Goal: Check status: Check status

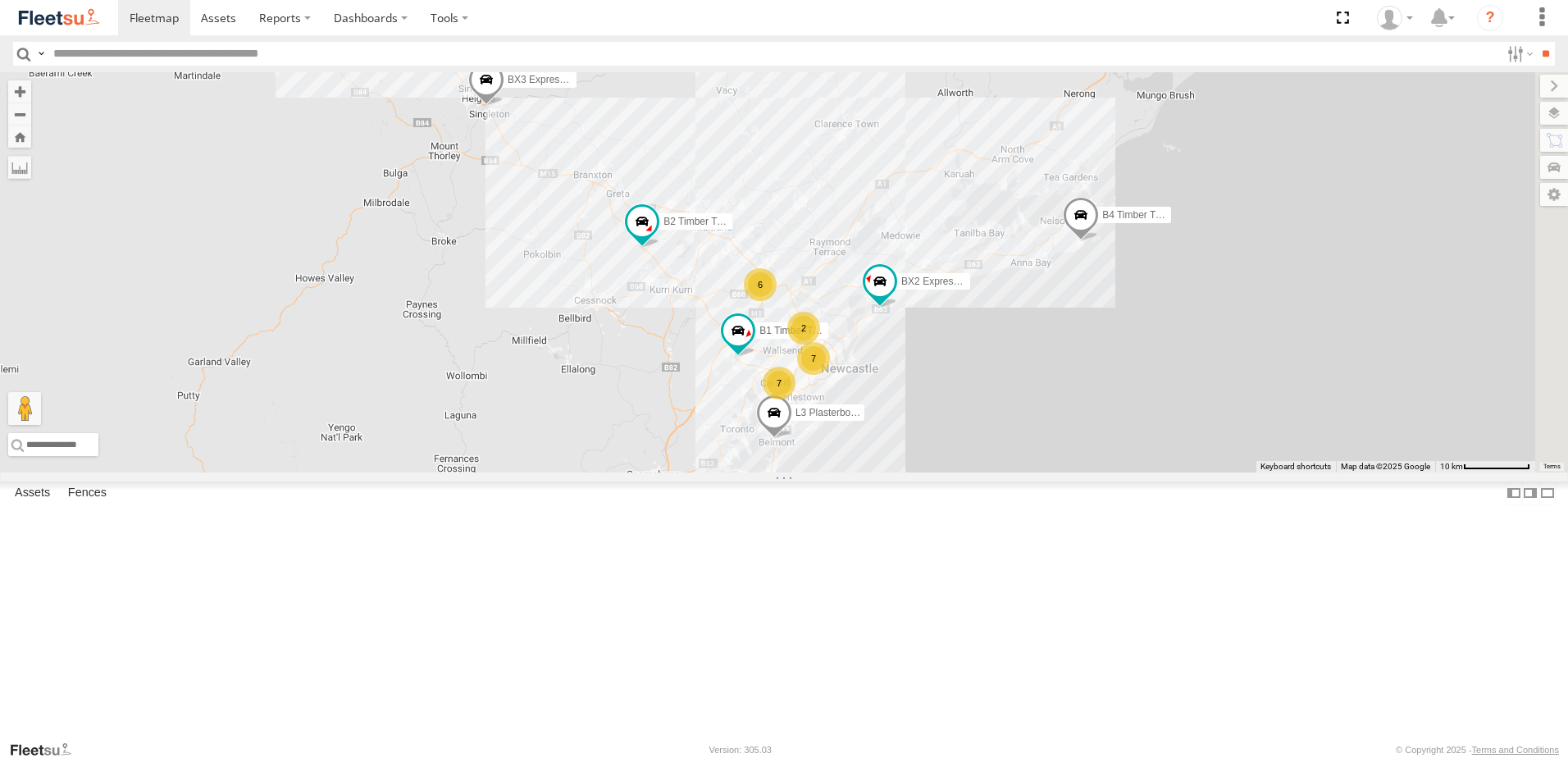
click at [0, 0] on div "Asset Current Location" at bounding box center [0, 0] width 0 height 0
click at [0, 0] on span "Asset" at bounding box center [0, 0] width 0 height 0
click at [0, 0] on div "B2 Timber Truck Beresfield Trucks" at bounding box center [0, 0] width 0 height 0
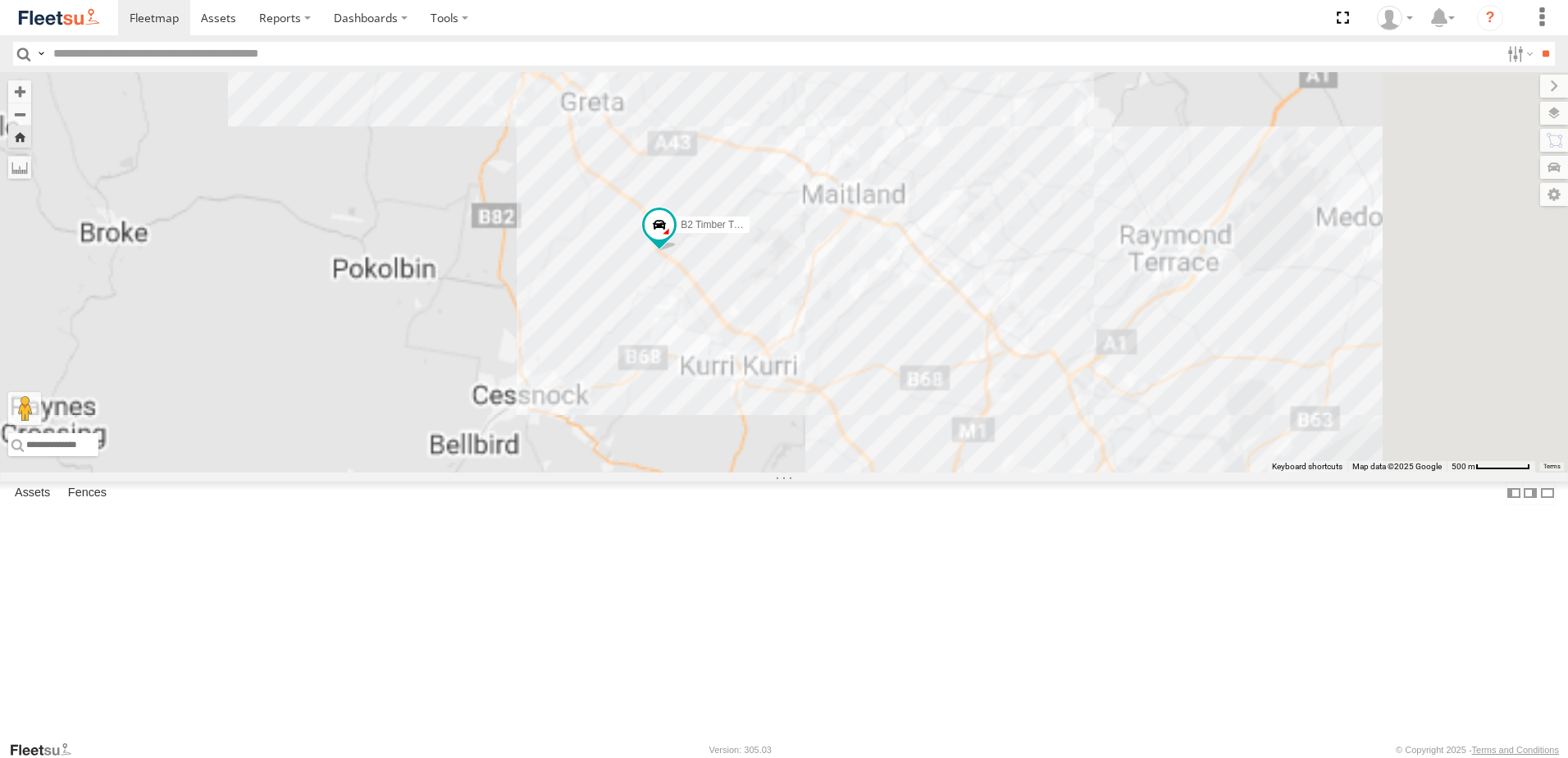
click at [0, 0] on div "B3 Transfer Truck" at bounding box center [0, 0] width 0 height 0
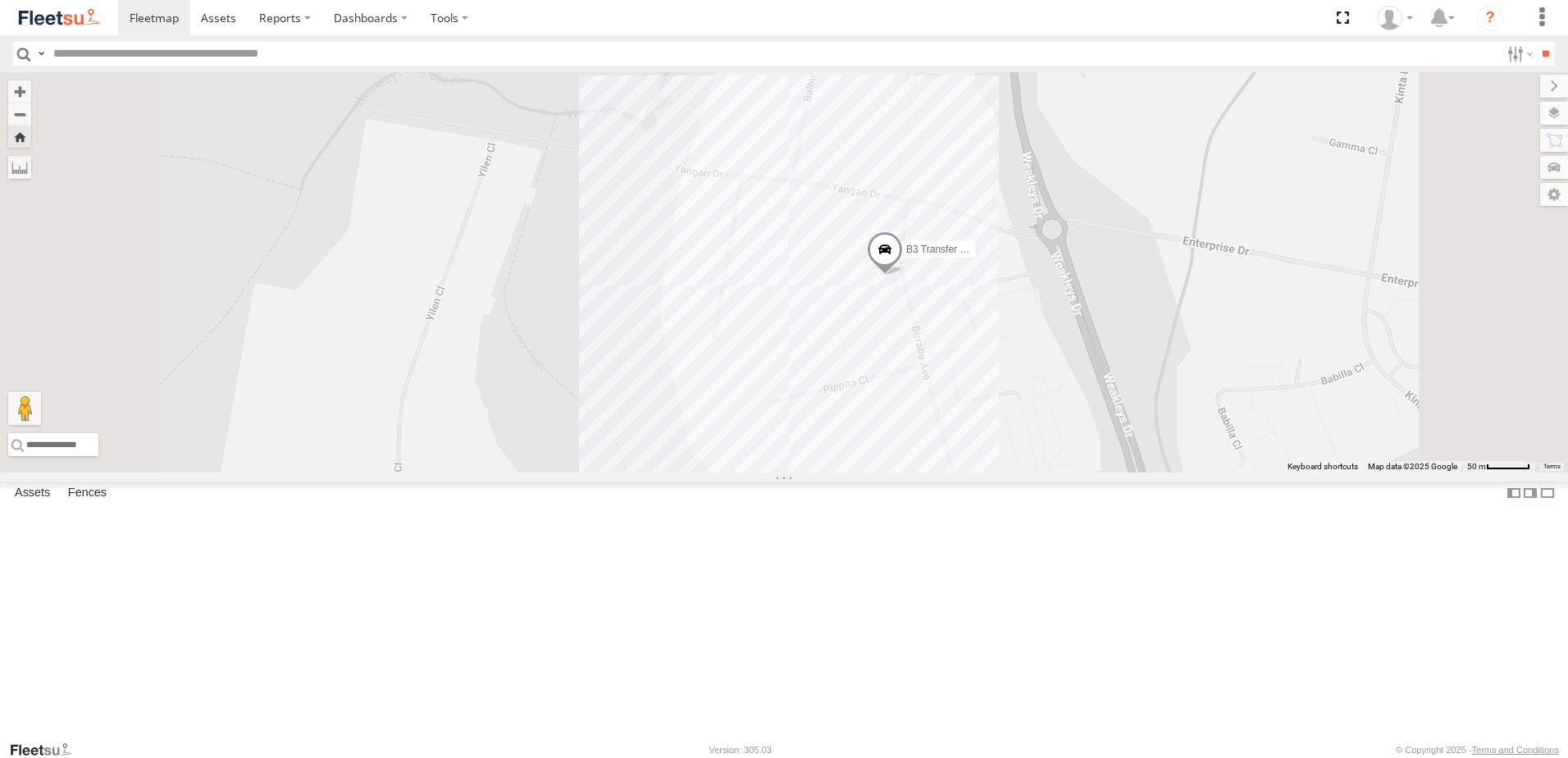
click at [902, 276] on span at bounding box center [885, 253] width 36 height 44
click at [1197, 473] on div "B3 Transfer Truck B3 Transfer Truck -32.81025 , 151.63181 0 09:13:37 [DATE]" at bounding box center [784, 272] width 1568 height 400
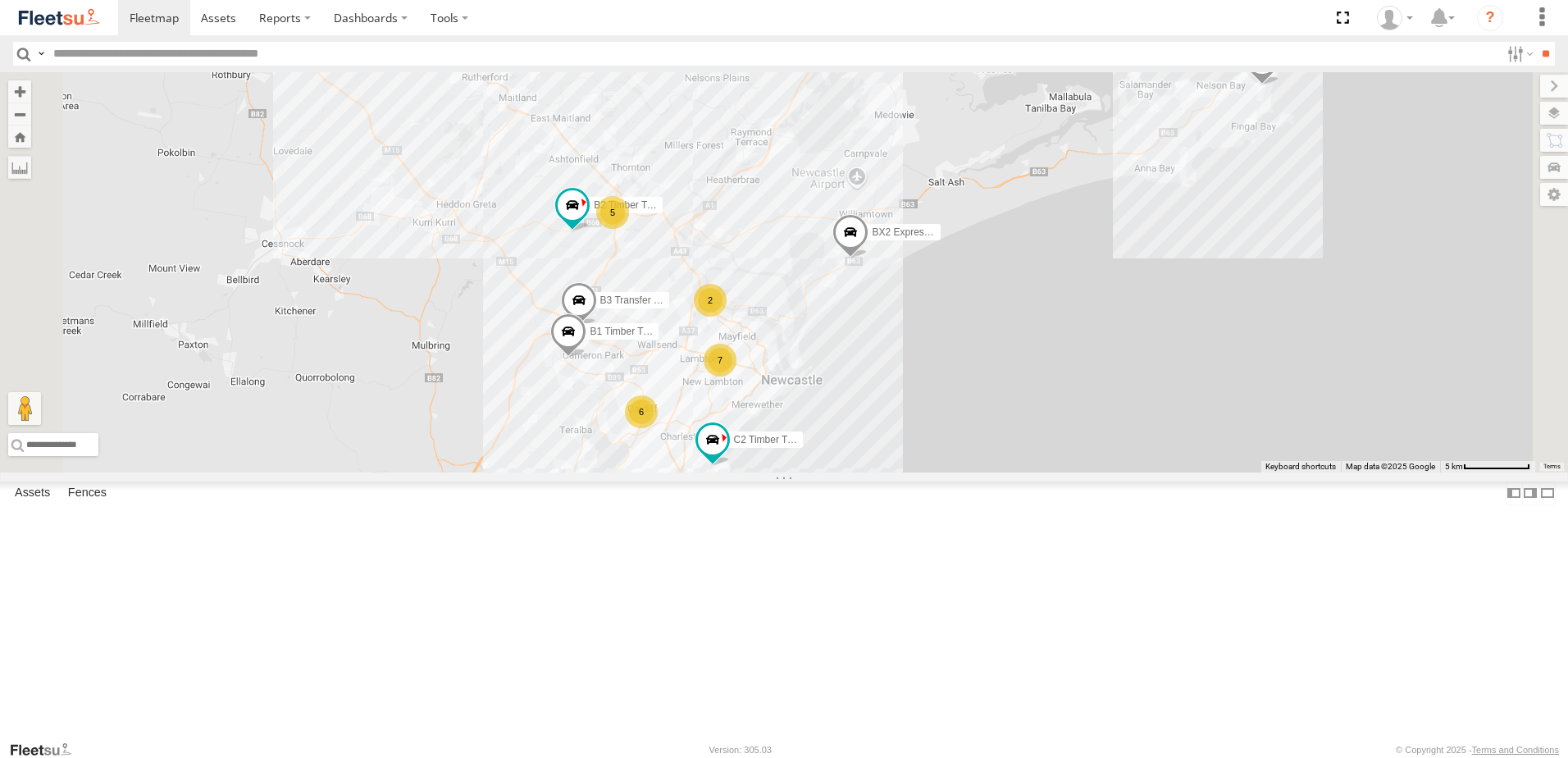
click at [0, 0] on div "All Assets" at bounding box center [0, 0] width 0 height 0
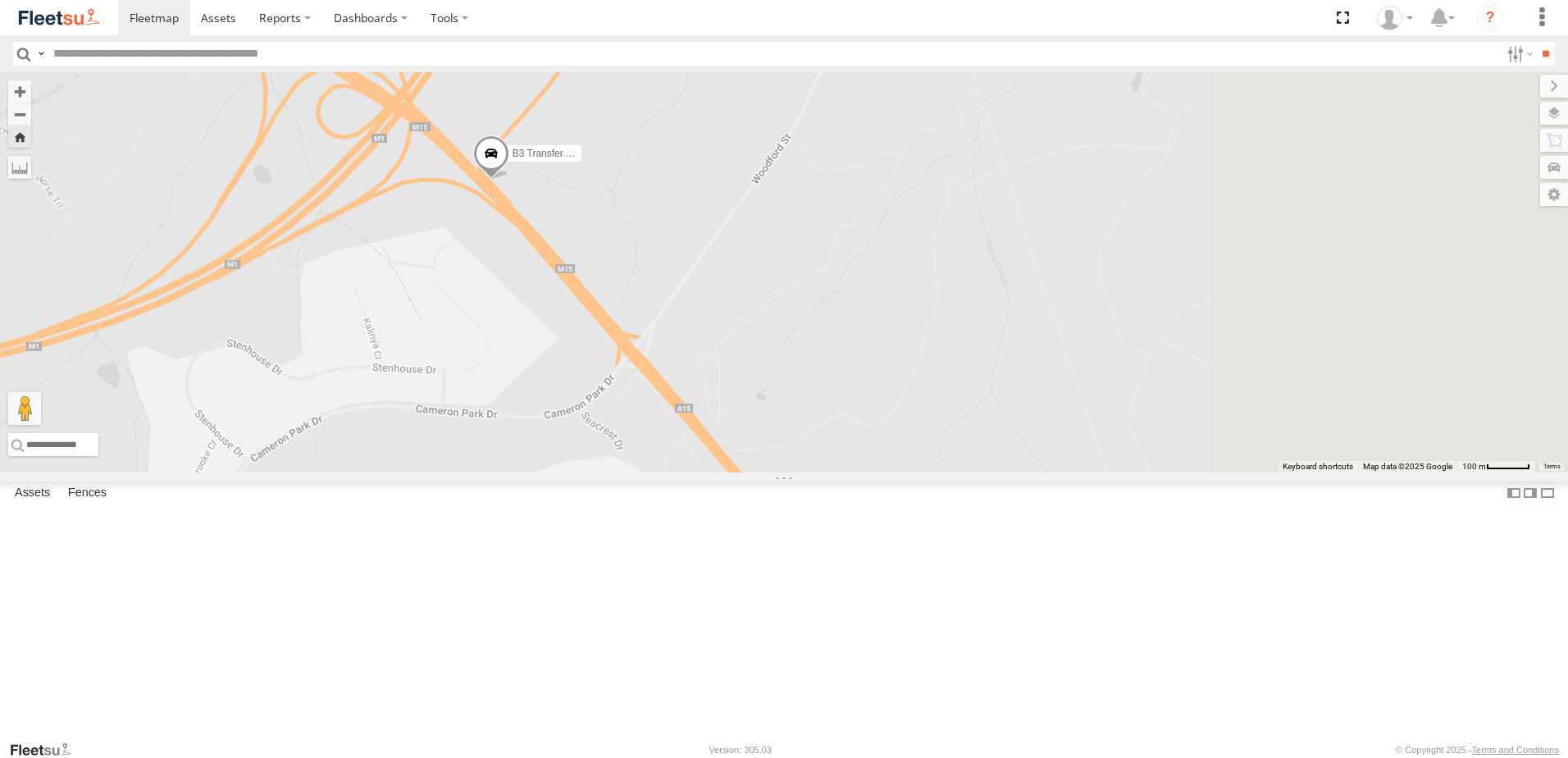
drag, startPoint x: 1311, startPoint y: 567, endPoint x: 901, endPoint y: 398, distance: 443.5
click at [901, 398] on div "B3 Transfer Truck" at bounding box center [784, 272] width 1568 height 400
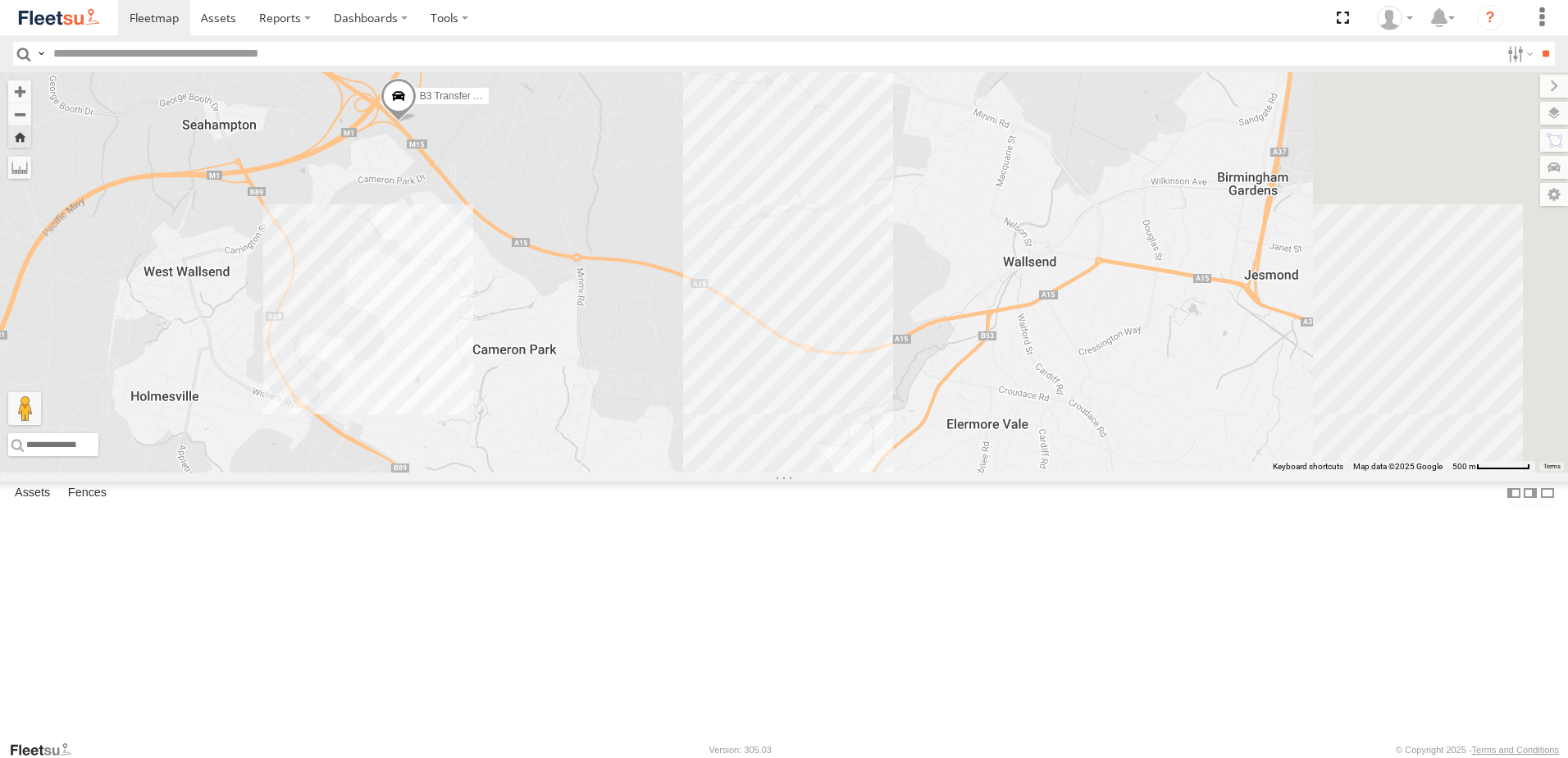
drag, startPoint x: 1106, startPoint y: 523, endPoint x: 800, endPoint y: 392, distance: 332.9
click at [800, 392] on div "B3 Transfer Truck" at bounding box center [784, 272] width 1568 height 400
